Goal: Information Seeking & Learning: Learn about a topic

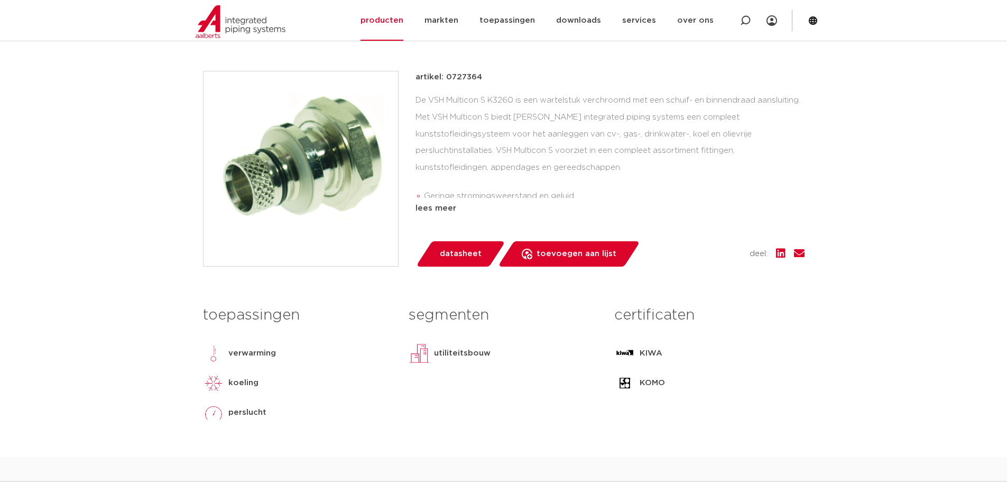
scroll to position [159, 0]
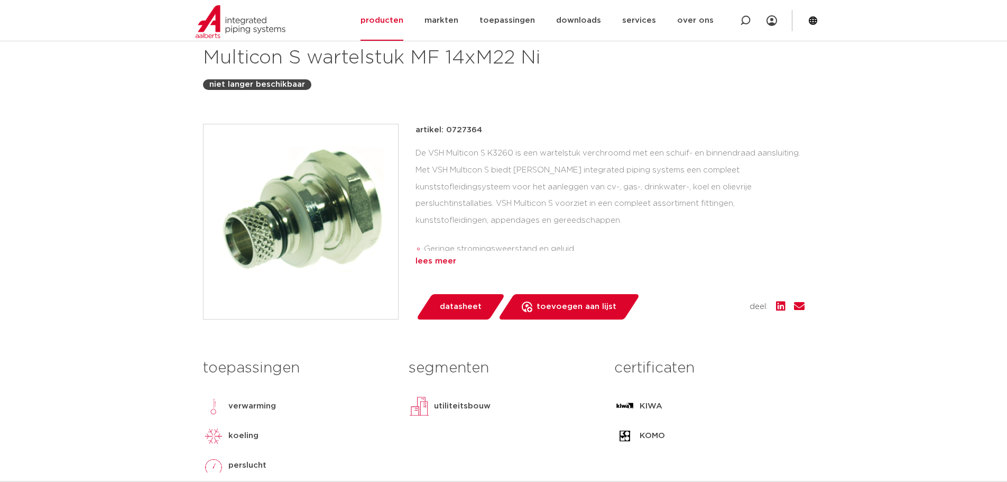
click at [430, 261] on div "lees meer" at bounding box center [610, 261] width 389 height 13
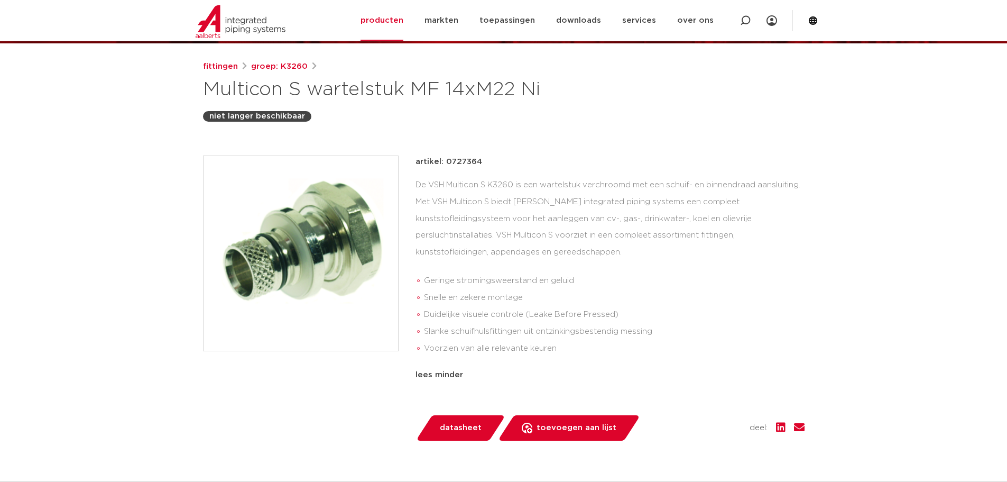
scroll to position [106, 0]
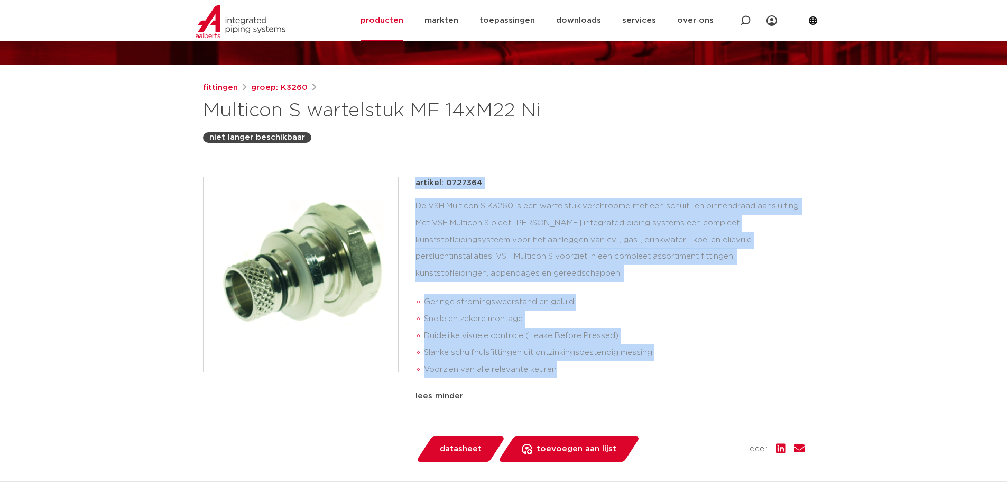
drag, startPoint x: 573, startPoint y: 376, endPoint x: 424, endPoint y: 199, distance: 231.2
click at [398, 208] on div "artikel: 0727364 De VSH Multicon S K3260 is een wartelstuk verchroomd met een s…" at bounding box center [504, 319] width 602 height 285
click at [452, 197] on div "artikel: 0727364 De VSH Multicon S K3260 is een wartelstuk verchroomd met een s…" at bounding box center [610, 307] width 389 height 260
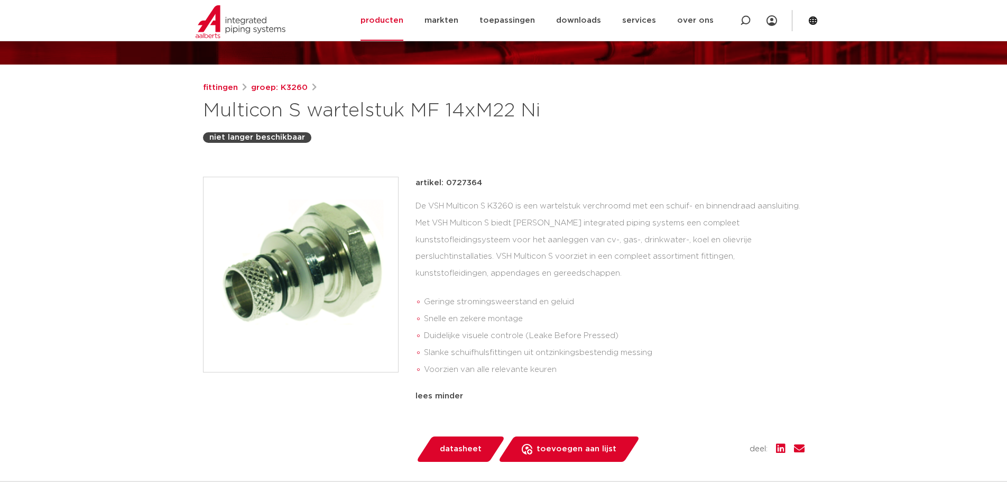
click at [484, 320] on li "Snelle en zekere montage" at bounding box center [614, 318] width 381 height 17
click at [544, 362] on li "Voorzien van alle relevante keuren" at bounding box center [614, 369] width 381 height 17
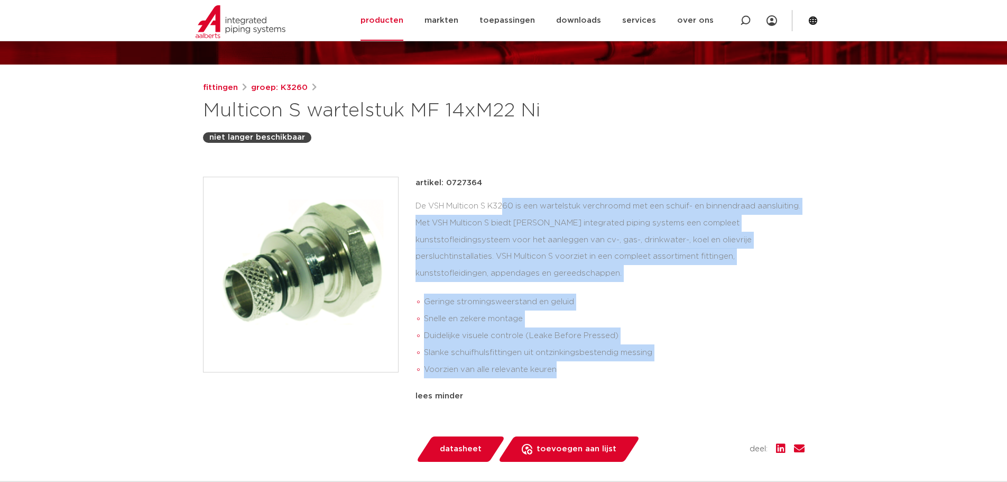
drag, startPoint x: 561, startPoint y: 379, endPoint x: 409, endPoint y: 207, distance: 229.3
click at [409, 207] on div "artikel: 0727364 De VSH Multicon S K3260 is een wartelstuk verchroomd met een s…" at bounding box center [504, 319] width 602 height 285
click at [418, 206] on div "De VSH Multicon S K3260 is een wartelstuk verchroomd met een schuif- en binnend…" at bounding box center [610, 290] width 389 height 185
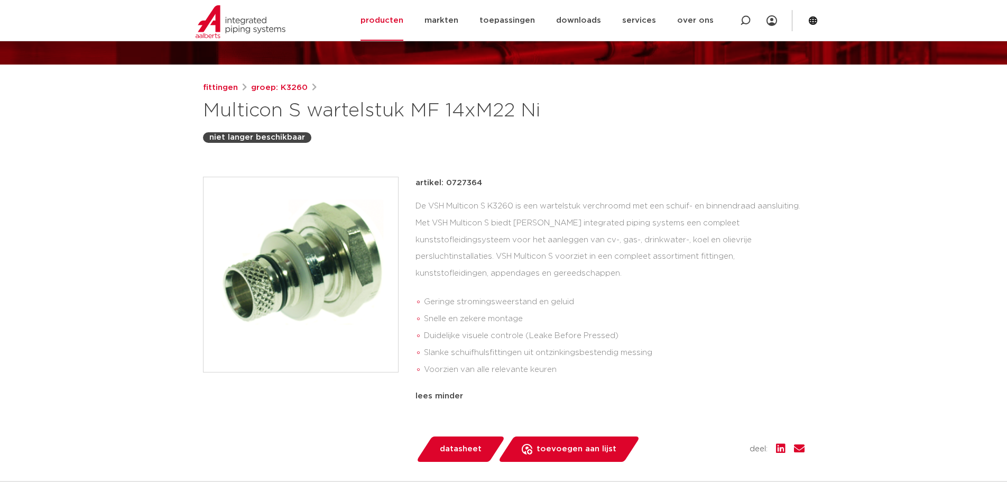
click at [488, 289] on ul "Geringe stromingsweerstand en geluid Snelle en zekere montage Duidelijke visuel…" at bounding box center [610, 335] width 389 height 93
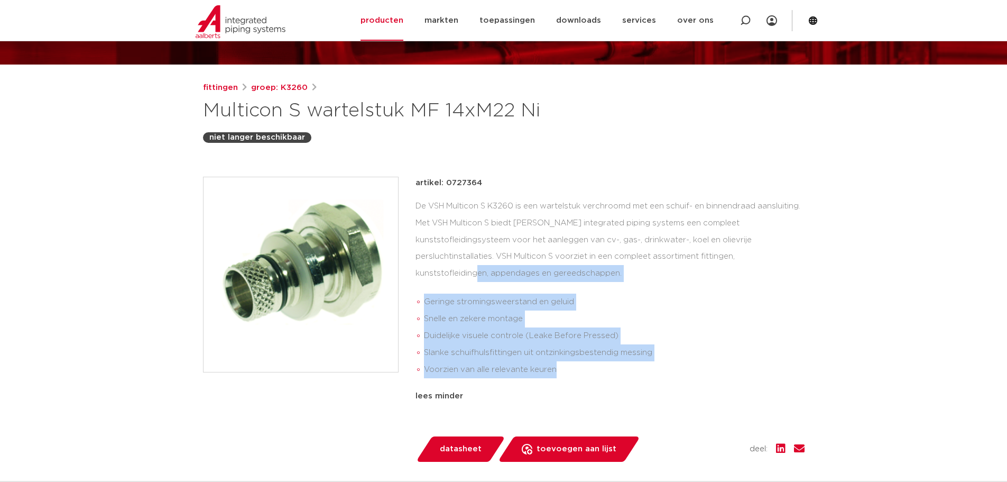
drag, startPoint x: 576, startPoint y: 373, endPoint x: 417, endPoint y: 277, distance: 185.6
click at [417, 277] on div "De VSH Multicon S K3260 is een wartelstuk verchroomd met een schuif- en binnend…" at bounding box center [610, 290] width 389 height 185
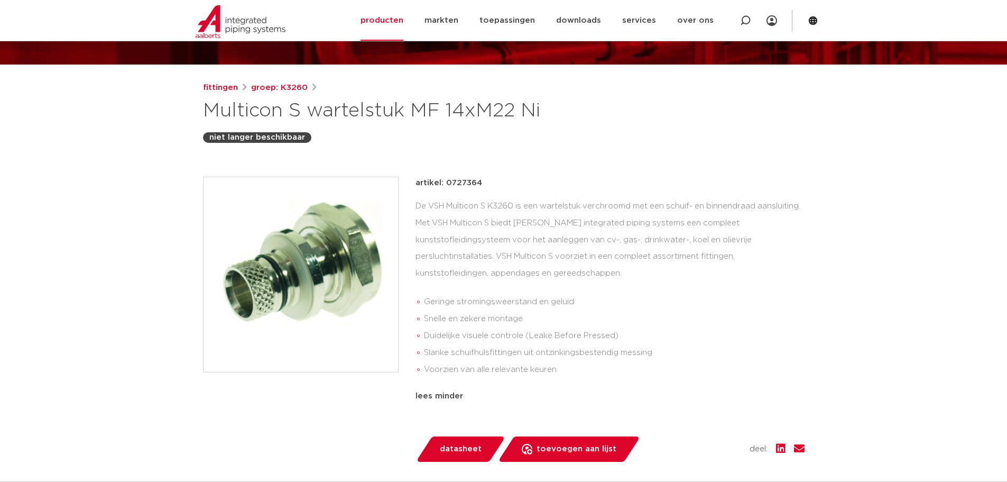
click at [479, 198] on div "De VSH Multicon S K3260 is een wartelstuk verchroomd met een schuif- en binnend…" at bounding box center [610, 290] width 389 height 185
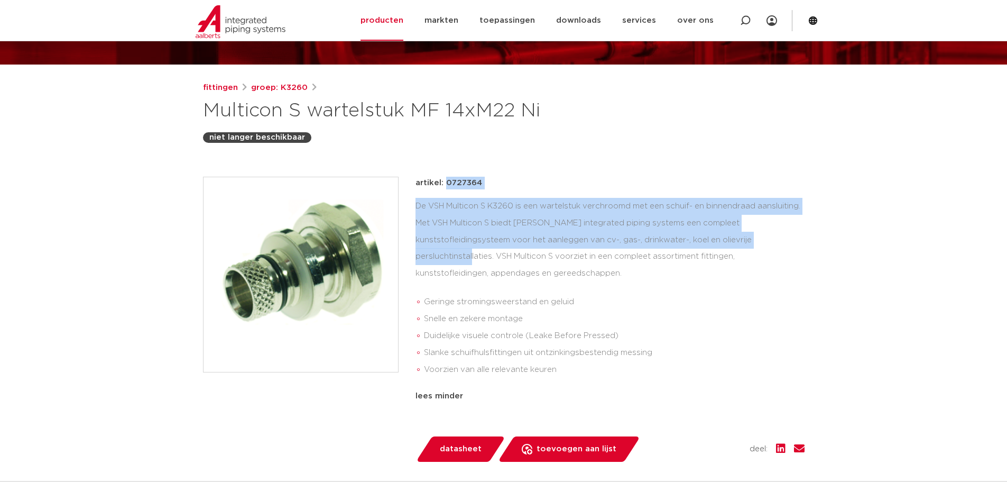
drag, startPoint x: 414, startPoint y: 177, endPoint x: 799, endPoint y: 235, distance: 389.3
click at [799, 235] on div "artikel: 0727364 De VSH Multicon S K3260 is een wartelstuk verchroomd met een s…" at bounding box center [504, 319] width 602 height 285
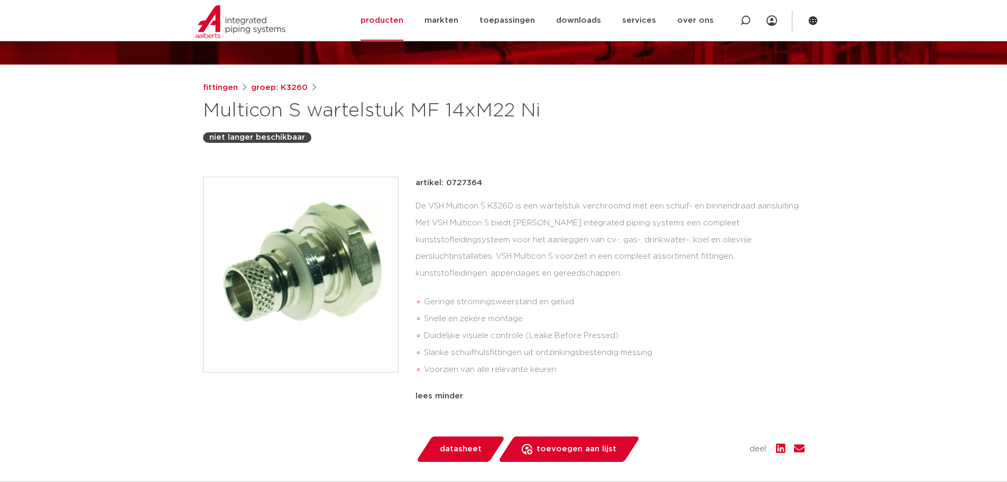
click at [767, 259] on div "De VSH Multicon S K3260 is een wartelstuk verchroomd met een schuif- en binnend…" at bounding box center [610, 290] width 389 height 185
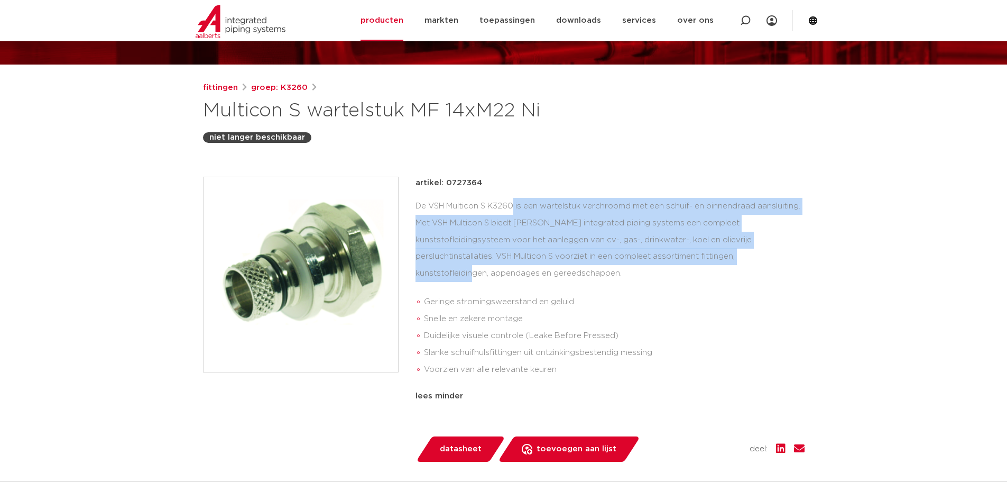
drag, startPoint x: 754, startPoint y: 260, endPoint x: 482, endPoint y: 218, distance: 274.6
click at [460, 207] on div "De VSH Multicon S K3260 is een wartelstuk verchroomd met een schuif- en binnend…" at bounding box center [610, 290] width 389 height 185
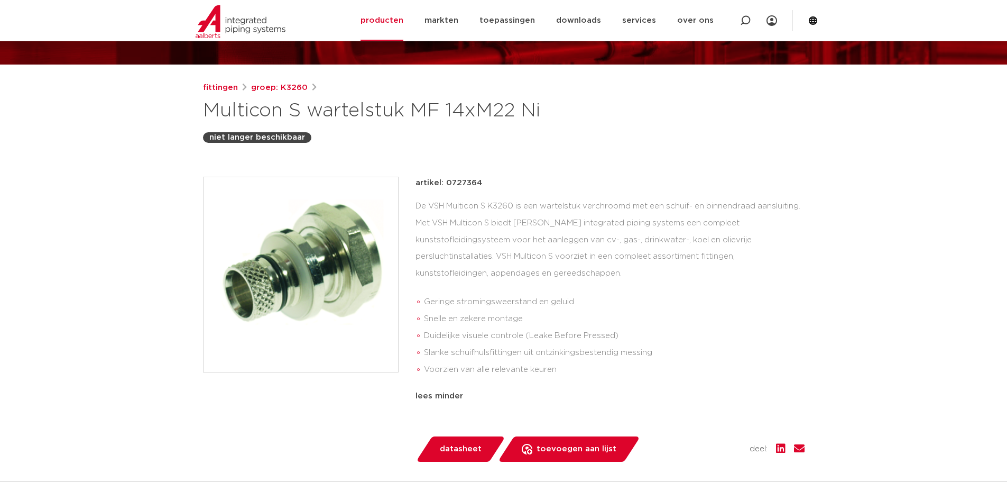
click at [648, 296] on li "Geringe stromingsweerstand en geluid" at bounding box center [614, 301] width 381 height 17
drag, startPoint x: 659, startPoint y: 281, endPoint x: 410, endPoint y: 241, distance: 252.8
click at [410, 241] on div "artikel: 0727364 De VSH Multicon S K3260 is een wartelstuk verchroomd met een s…" at bounding box center [504, 319] width 602 height 285
click at [418, 250] on div "De VSH Multicon S K3260 is een wartelstuk verchroomd met een schuif- en binnend…" at bounding box center [610, 290] width 389 height 185
click at [433, 264] on div "De VSH Multicon S K3260 is een wartelstuk verchroomd met een schuif- en binnend…" at bounding box center [610, 290] width 389 height 185
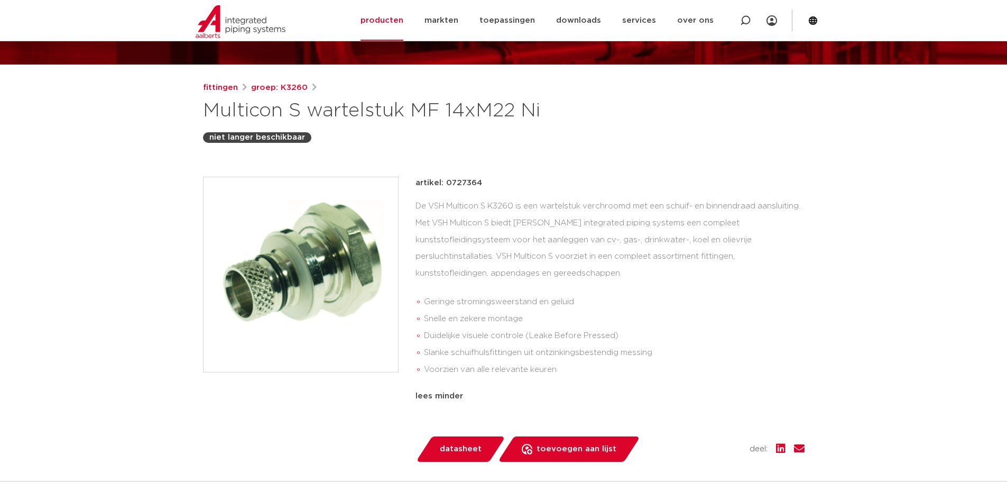
click at [558, 281] on div "De VSH Multicon S K3260 is een wartelstuk verchroomd met een schuif- en binnend…" at bounding box center [610, 290] width 389 height 185
drag, startPoint x: 692, startPoint y: 280, endPoint x: 416, endPoint y: 206, distance: 285.8
click at [416, 206] on div "De VSH Multicon S K3260 is een wartelstuk verchroomd met een schuif- en binnend…" at bounding box center [610, 290] width 389 height 185
click at [445, 245] on div "De VSH Multicon S K3260 is een wartelstuk verchroomd met een schuif- en binnend…" at bounding box center [610, 290] width 389 height 185
click at [626, 338] on li "Duidelijke visuele controle (Leake Before Pressed)" at bounding box center [614, 335] width 381 height 17
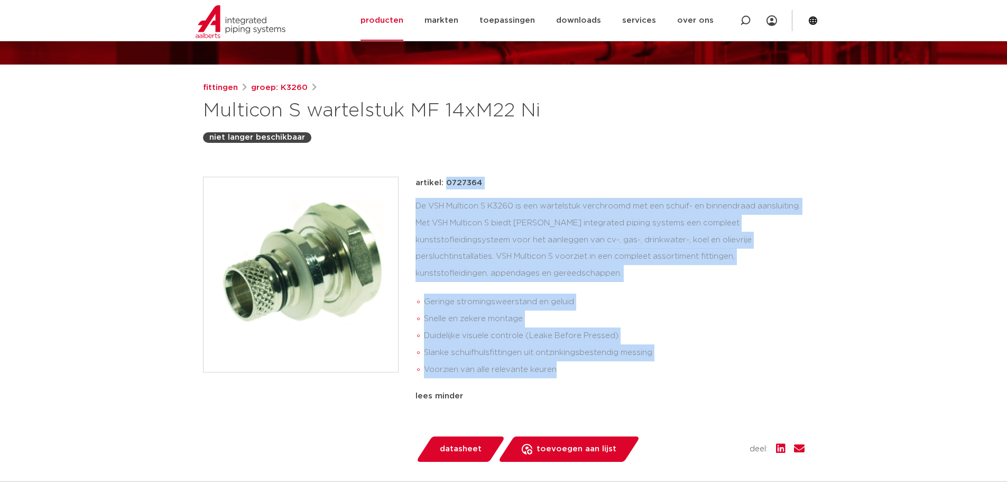
drag, startPoint x: 588, startPoint y: 371, endPoint x: 414, endPoint y: 150, distance: 280.9
click at [414, 150] on div "fittingen groep: K3260 Multicon S wartelstuk MF 14xM22 Ni niet langer beschikba…" at bounding box center [504, 366] width 619 height 571
click at [418, 150] on div "fittingen groep: K3260 Multicon S wartelstuk MF 14xM22 Ni niet langer beschikba…" at bounding box center [504, 366] width 619 height 571
click at [430, 171] on div "fittingen groep: K3260 Multicon S wartelstuk MF 14xM22 Ni niet langer beschikba…" at bounding box center [504, 366] width 619 height 571
